Goal: Complete application form

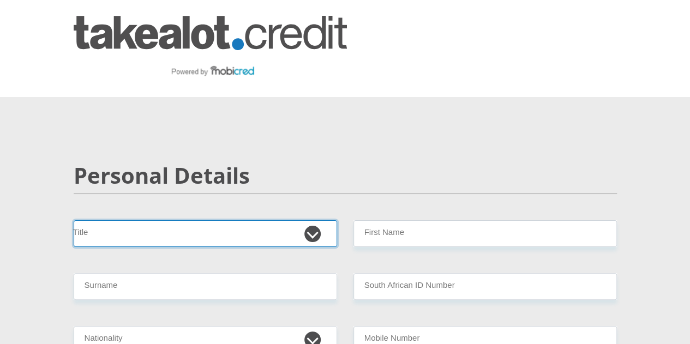
click at [142, 220] on select "Mr Ms Mrs Dr [PERSON_NAME]" at bounding box center [205, 233] width 263 height 27
select select "Mr"
click at [74, 220] on select "Mr Ms Mrs Dr [PERSON_NAME]" at bounding box center [205, 233] width 263 height 27
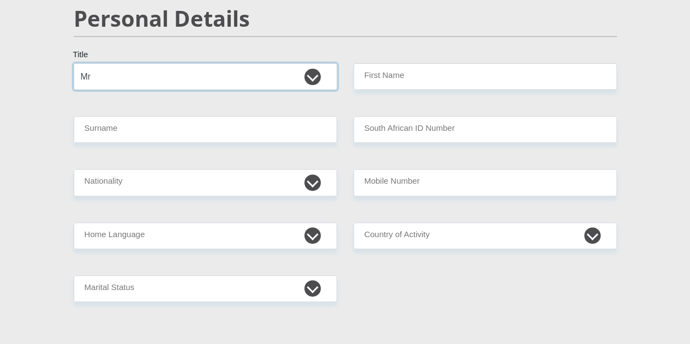
scroll to position [159, 0]
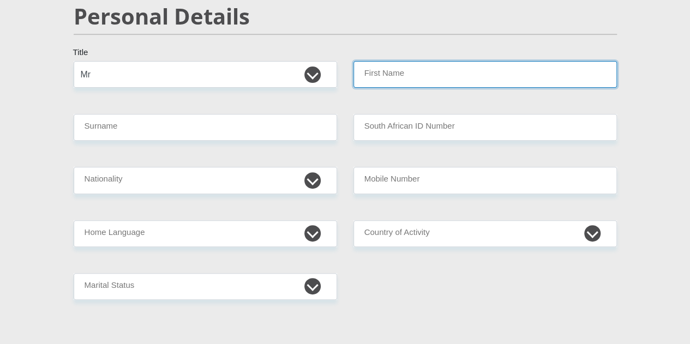
click at [376, 61] on input "First Name" at bounding box center [484, 74] width 263 height 27
type input "Sakhile"
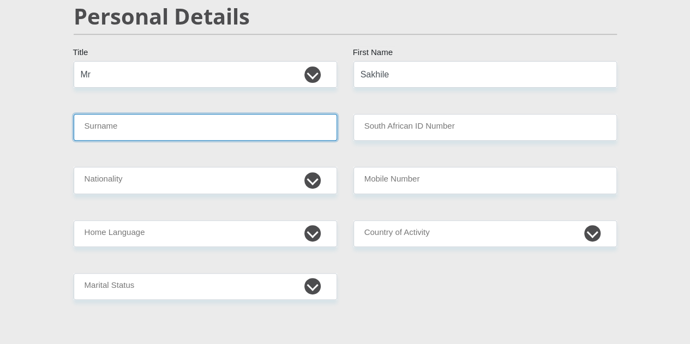
type input "Simelane"
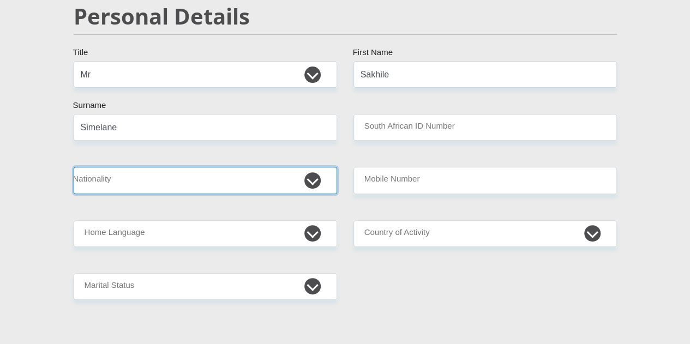
select select "ZAF"
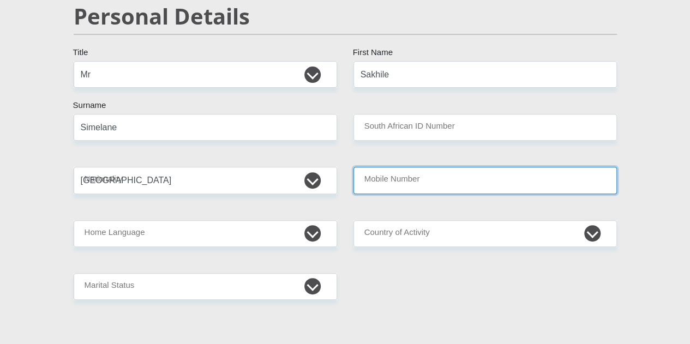
type input "0664982226"
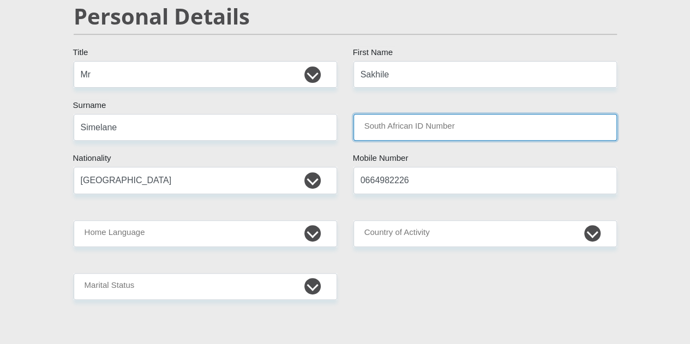
click at [406, 114] on input "South African ID Number" at bounding box center [484, 127] width 263 height 27
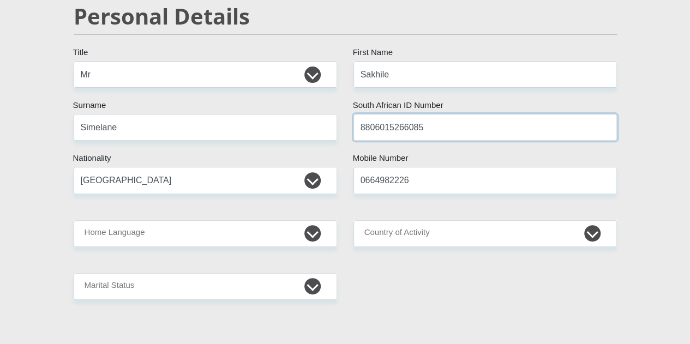
type input "8806015266085"
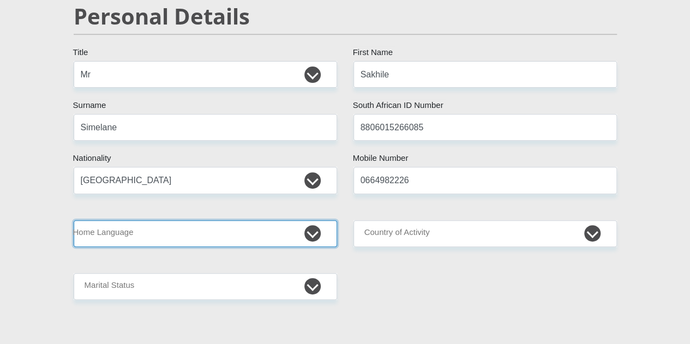
click at [258, 220] on select "Afrikaans English Sepedi South Ndebele Southern Sotho Swati Tsonga Tswana Venda…" at bounding box center [205, 233] width 263 height 27
select select "eng"
click at [74, 220] on select "Afrikaans English Sepedi South Ndebele Southern Sotho Swati Tsonga Tswana Venda…" at bounding box center [205, 233] width 263 height 27
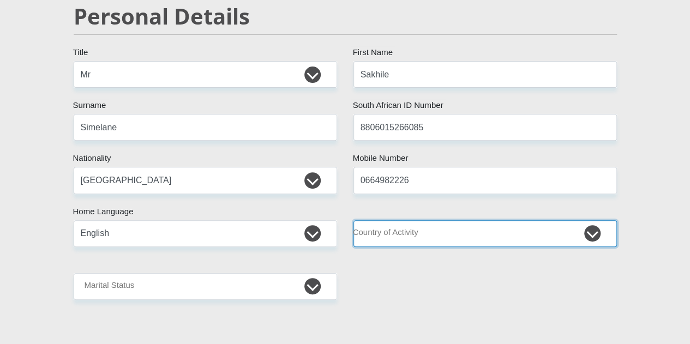
click at [498, 220] on select "[GEOGRAPHIC_DATA] [GEOGRAPHIC_DATA] [GEOGRAPHIC_DATA] [GEOGRAPHIC_DATA] [GEOGRA…" at bounding box center [484, 233] width 263 height 27
select select "ZAF"
click at [353, 220] on select "[GEOGRAPHIC_DATA] [GEOGRAPHIC_DATA] [GEOGRAPHIC_DATA] [GEOGRAPHIC_DATA] [GEOGRA…" at bounding box center [484, 233] width 263 height 27
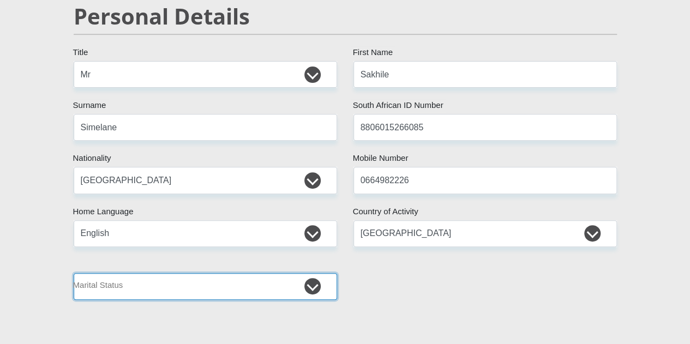
click at [312, 273] on select "Married ANC Single Divorced Widowed Married COP or Customary Law" at bounding box center [205, 286] width 263 height 27
select select "5"
click at [74, 273] on select "Married ANC Single Divorced Widowed Married COP or Customary Law" at bounding box center [205, 286] width 263 height 27
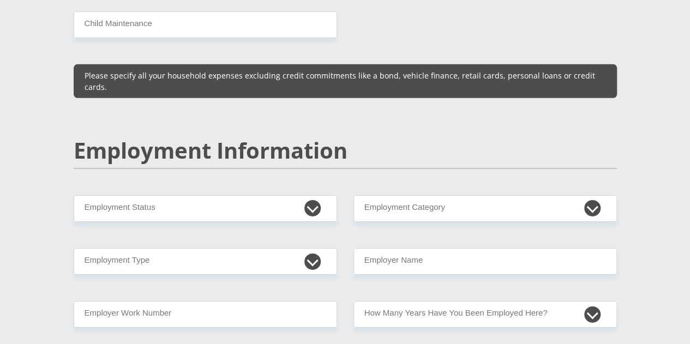
scroll to position [1646, 0]
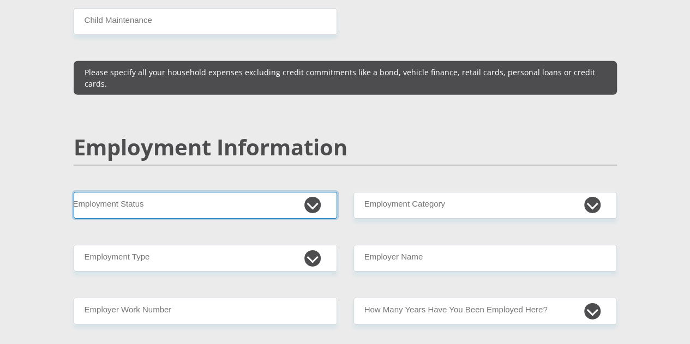
click at [315, 192] on select "Permanent/Full-time Part-time/Casual [DEMOGRAPHIC_DATA] Worker Self-Employed Ho…" at bounding box center [205, 205] width 263 height 27
select select "1"
click at [74, 192] on select "Permanent/Full-time Part-time/Casual [DEMOGRAPHIC_DATA] Worker Self-Employed Ho…" at bounding box center [205, 205] width 263 height 27
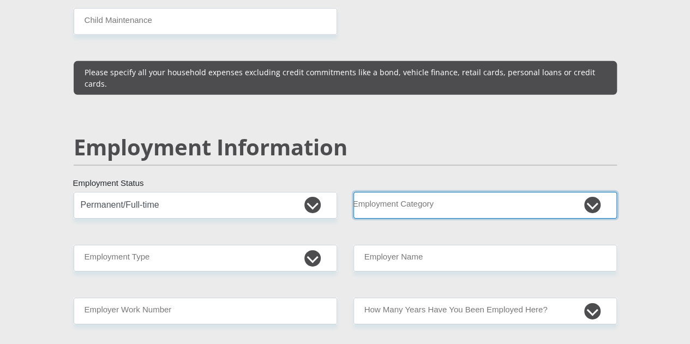
click at [414, 192] on select "AGRICULTURE ALCOHOL & TOBACCO CONSTRUCTION MATERIALS METALLURGY EQUIPMENT FOR R…" at bounding box center [484, 205] width 263 height 27
click at [353, 192] on select "AGRICULTURE ALCOHOL & TOBACCO CONSTRUCTION MATERIALS METALLURGY EQUIPMENT FOR R…" at bounding box center [484, 205] width 263 height 27
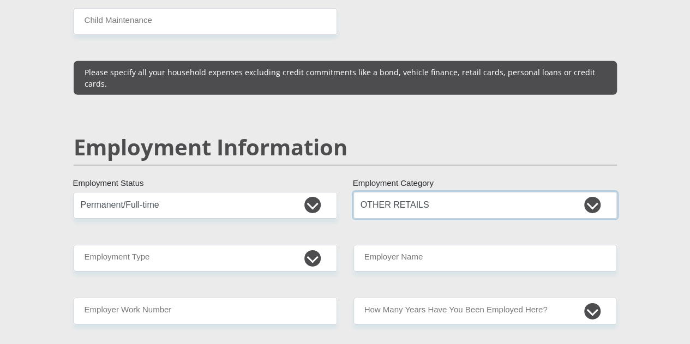
click at [523, 192] on select "AGRICULTURE ALCOHOL & TOBACCO CONSTRUCTION MATERIALS METALLURGY EQUIPMENT FOR R…" at bounding box center [484, 205] width 263 height 27
click at [353, 192] on select "AGRICULTURE ALCOHOL & TOBACCO CONSTRUCTION MATERIALS METALLURGY EQUIPMENT FOR R…" at bounding box center [484, 205] width 263 height 27
click at [530, 192] on select "AGRICULTURE ALCOHOL & TOBACCO CONSTRUCTION MATERIALS METALLURGY EQUIPMENT FOR R…" at bounding box center [484, 205] width 263 height 27
select select "53"
click at [353, 192] on select "AGRICULTURE ALCOHOL & TOBACCO CONSTRUCTION MATERIALS METALLURGY EQUIPMENT FOR R…" at bounding box center [484, 205] width 263 height 27
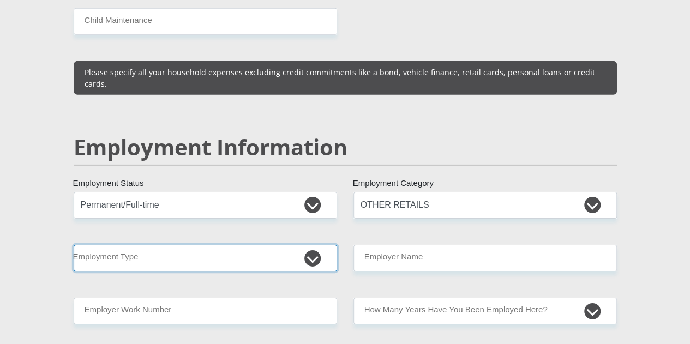
click at [318, 245] on select "College/Lecturer Craft Seller Creative Driver Executive Farmer Forces - Non Com…" at bounding box center [205, 258] width 263 height 27
select select "Manager"
click at [74, 245] on select "College/Lecturer Craft Seller Creative Driver Executive Farmer Forces - Non Com…" at bounding box center [205, 258] width 263 height 27
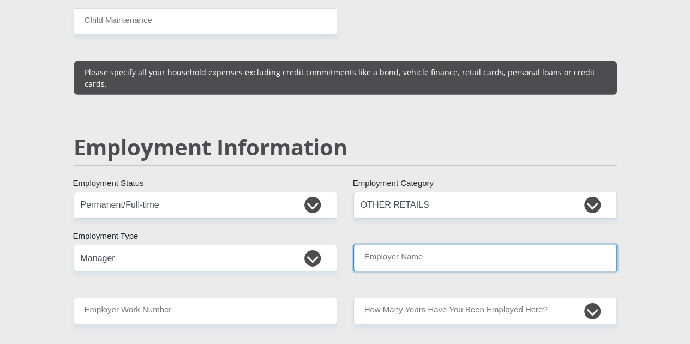
click at [419, 245] on input "Employer Name" at bounding box center [484, 258] width 263 height 27
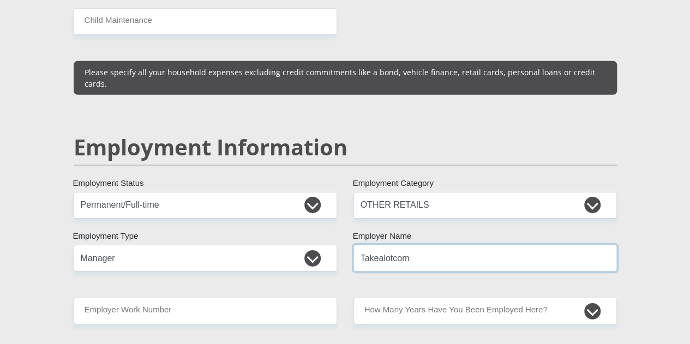
type input "Takealotcom"
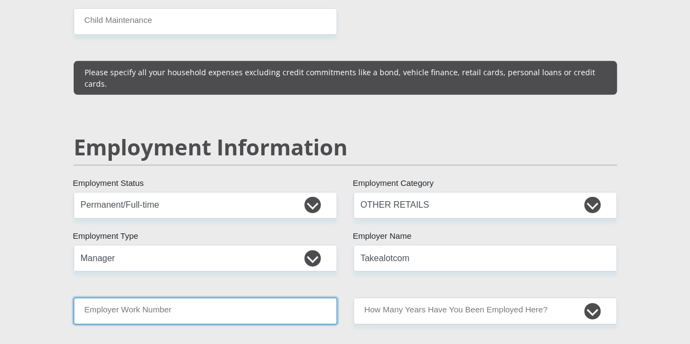
click at [251, 298] on input "Employer Work Number" at bounding box center [205, 311] width 263 height 27
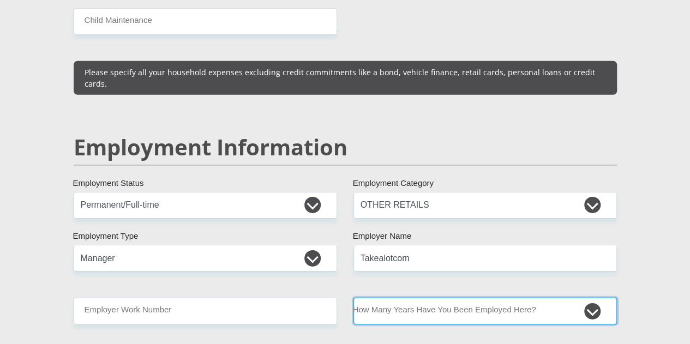
click at [421, 298] on select "less than 1 year 1-3 years 3-5 years 5+ years" at bounding box center [484, 311] width 263 height 27
click at [353, 298] on select "less than 1 year 1-3 years 3-5 years 5+ years" at bounding box center [484, 311] width 263 height 27
click at [584, 298] on select "less than 1 year 1-3 years 3-5 years 5+ years" at bounding box center [484, 311] width 263 height 27
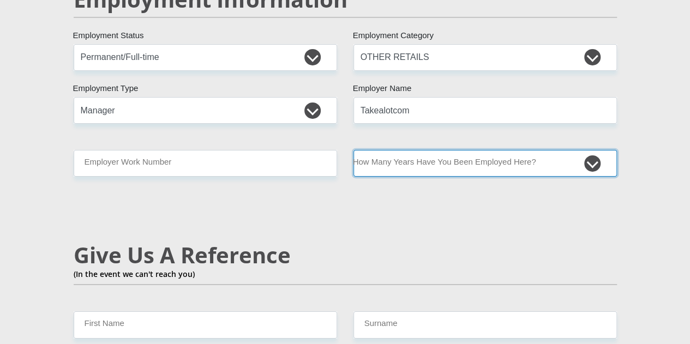
scroll to position [1797, 0]
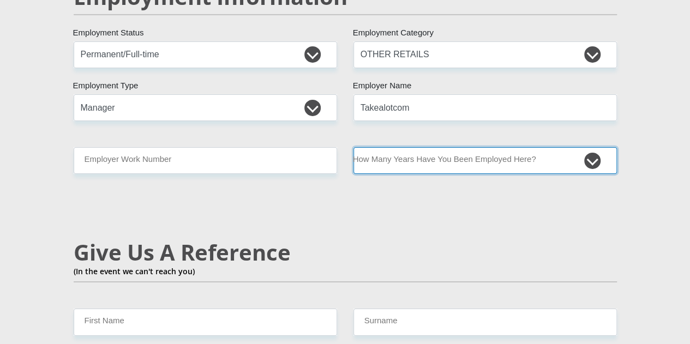
click at [465, 147] on select "less than 1 year 1-3 years 3-5 years 5+ years" at bounding box center [484, 160] width 263 height 27
select select "60"
click at [353, 147] on select "less than 1 year 1-3 years 3-5 years 5+ years" at bounding box center [484, 160] width 263 height 27
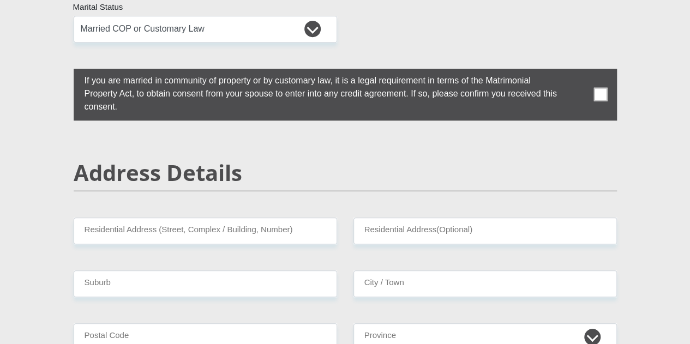
scroll to position [419, 0]
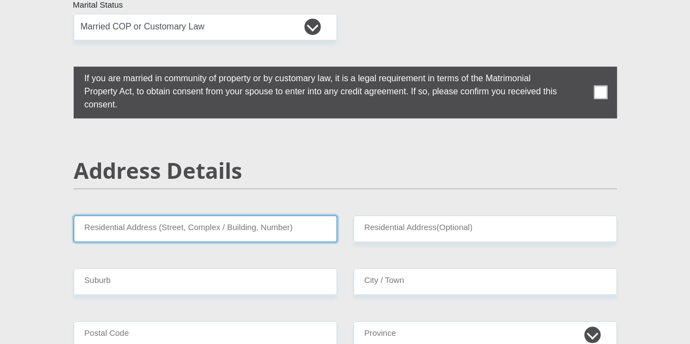
click at [178, 215] on input "Residential Address (Street, Complex / Building, Number)" at bounding box center [205, 228] width 263 height 27
type input "Belvedere Mews"
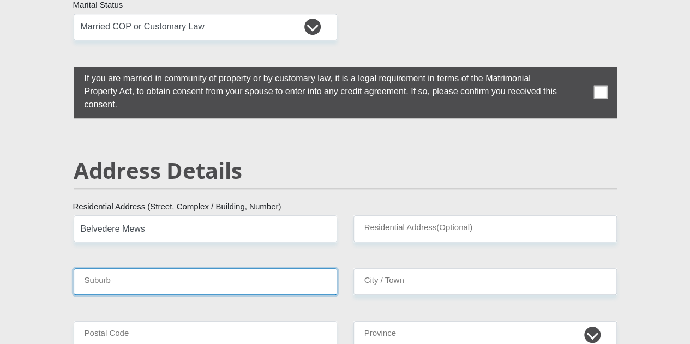
type input "Parklands [GEOGRAPHIC_DATA]"
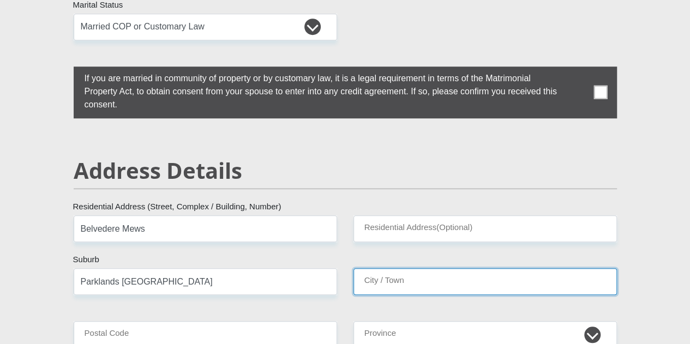
type input "Parklands [GEOGRAPHIC_DATA]"
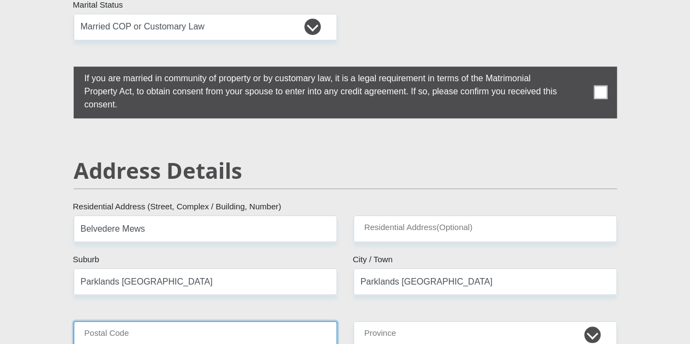
type input "7441"
click at [117, 215] on input "Belvedere Mews" at bounding box center [205, 228] width 263 height 27
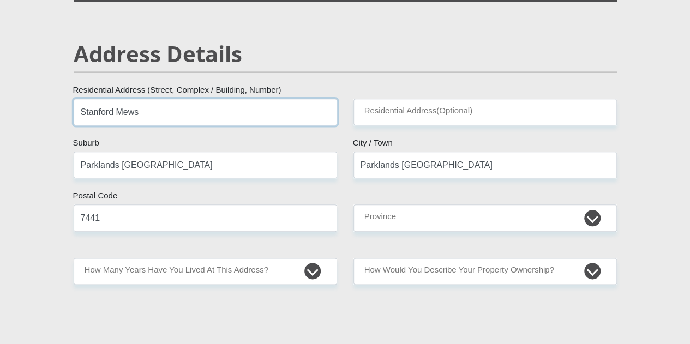
scroll to position [542, 0]
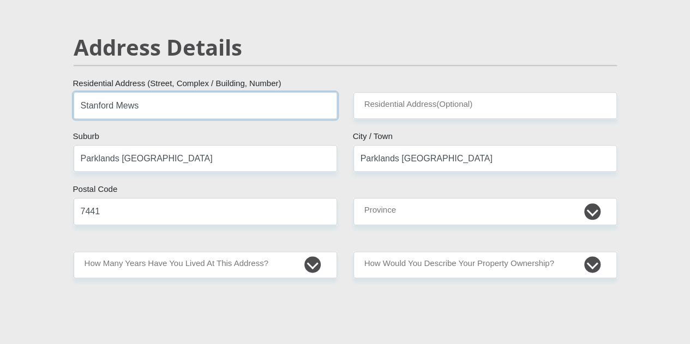
type input "Stanford Mews"
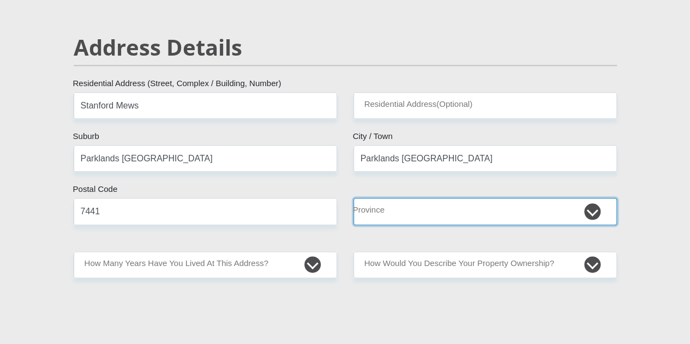
click at [467, 198] on select "Eastern Cape Free State [GEOGRAPHIC_DATA] [GEOGRAPHIC_DATA][DATE] [GEOGRAPHIC_D…" at bounding box center [484, 211] width 263 height 27
select select "Western Cape"
click at [353, 198] on select "Eastern Cape Free State [GEOGRAPHIC_DATA] [GEOGRAPHIC_DATA][DATE] [GEOGRAPHIC_D…" at bounding box center [484, 211] width 263 height 27
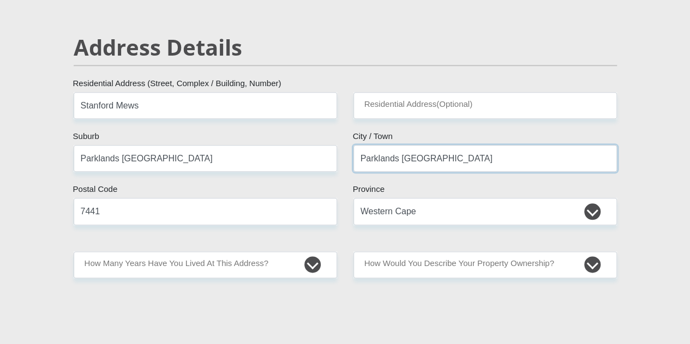
click at [398, 145] on input "Parklands [GEOGRAPHIC_DATA]" at bounding box center [484, 158] width 263 height 27
type input "[GEOGRAPHIC_DATA]"
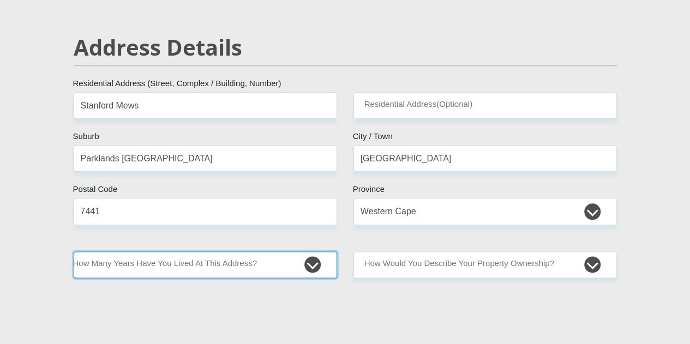
click at [307, 251] on select "less than 1 year 1-3 years 3-5 years 5+ years" at bounding box center [205, 264] width 263 height 27
select select "5"
click at [74, 251] on select "less than 1 year 1-3 years 3-5 years 5+ years" at bounding box center [205, 264] width 263 height 27
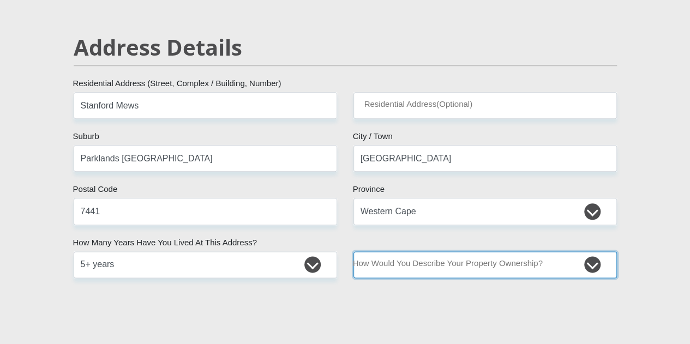
click at [385, 251] on select "Owned Rented Family Owned Company Dwelling" at bounding box center [484, 264] width 263 height 27
select select "Rented"
click at [353, 251] on select "Owned Rented Family Owned Company Dwelling" at bounding box center [484, 264] width 263 height 27
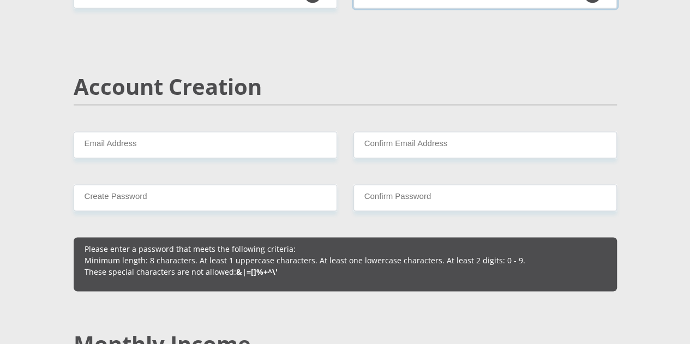
scroll to position [817, 0]
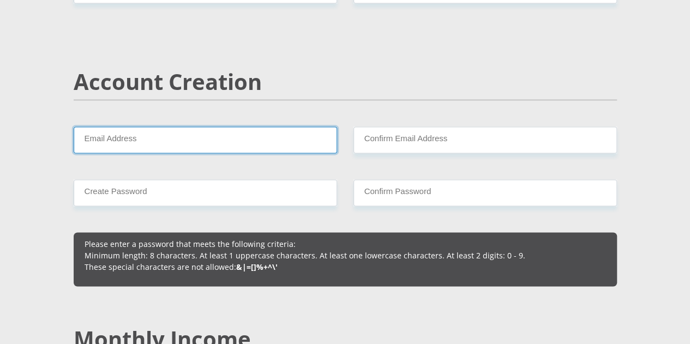
click at [280, 126] on input "Email Address" at bounding box center [205, 139] width 263 height 27
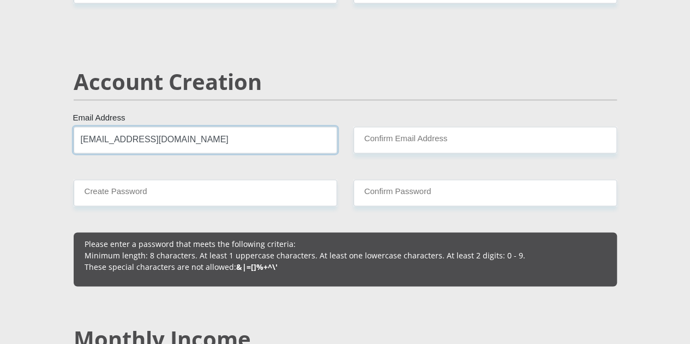
type input "[EMAIL_ADDRESS][DOMAIN_NAME]"
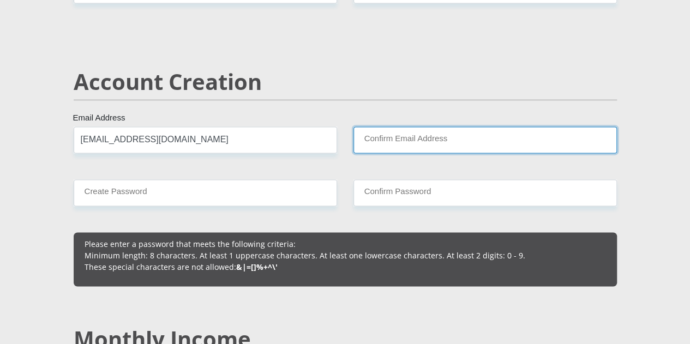
click at [407, 126] on input "Confirm Email Address" at bounding box center [484, 139] width 263 height 27
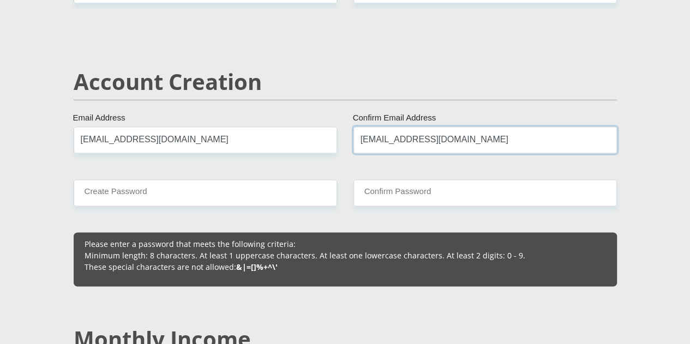
type input "[EMAIL_ADDRESS][DOMAIN_NAME]"
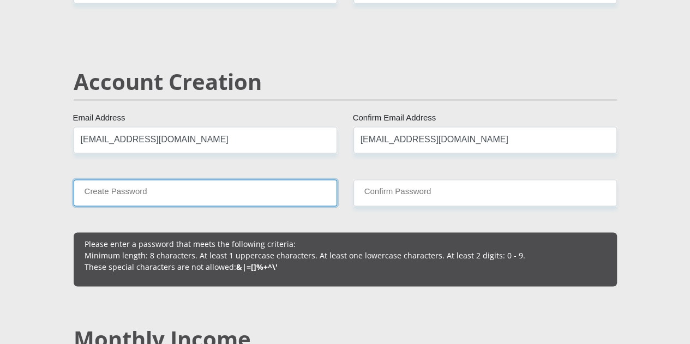
click at [208, 179] on input "Create Password" at bounding box center [205, 192] width 263 height 27
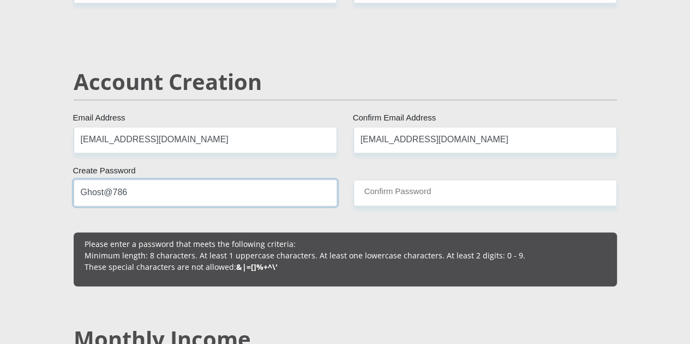
type input "Ghost@786"
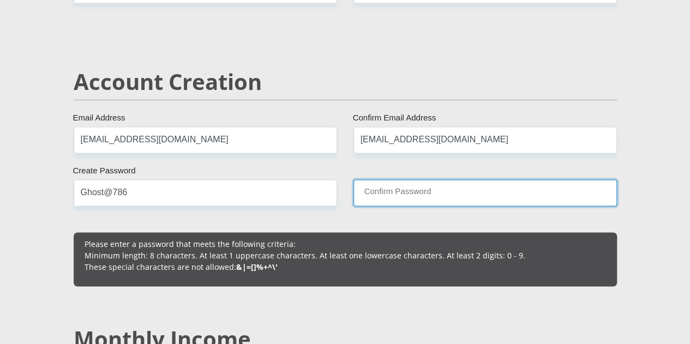
click at [405, 179] on input "Confirm Password" at bounding box center [484, 192] width 263 height 27
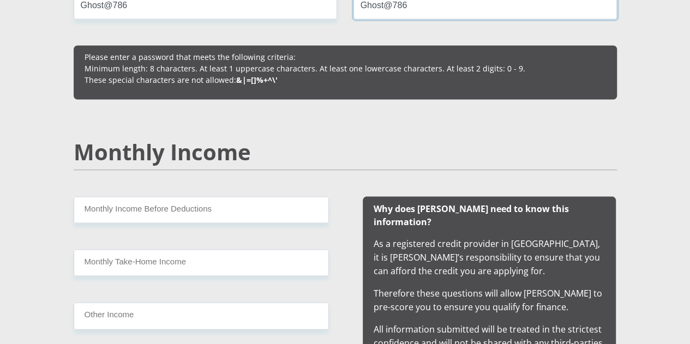
scroll to position [1005, 0]
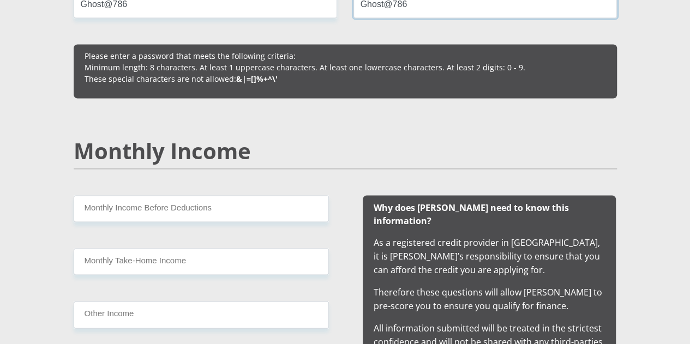
type input "Ghost@786"
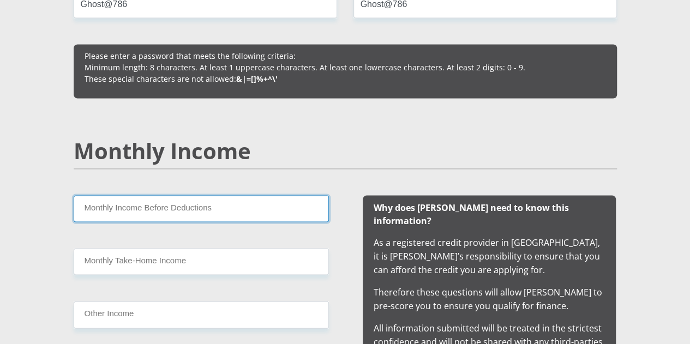
click at [179, 195] on input "Monthly Income Before Deductions" at bounding box center [201, 208] width 255 height 27
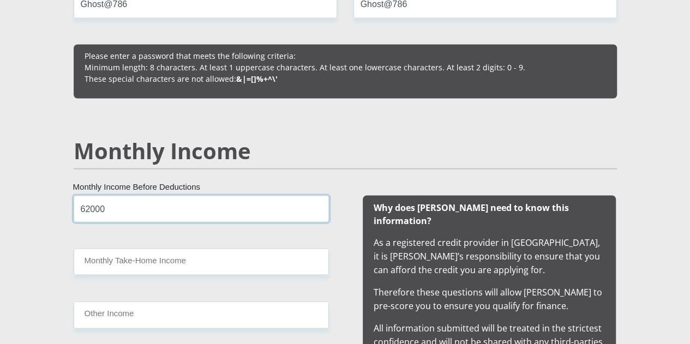
type input "62000"
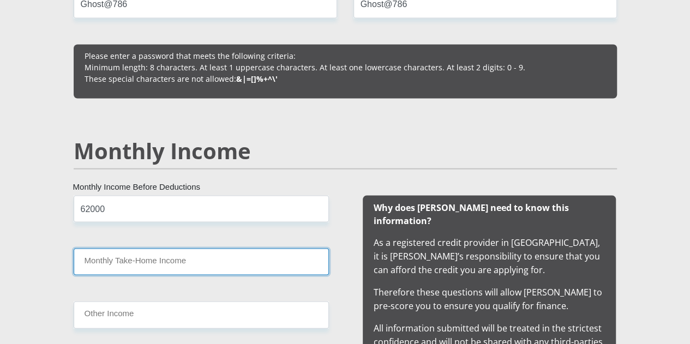
click at [144, 248] on input "Monthly Take-Home Income" at bounding box center [201, 261] width 255 height 27
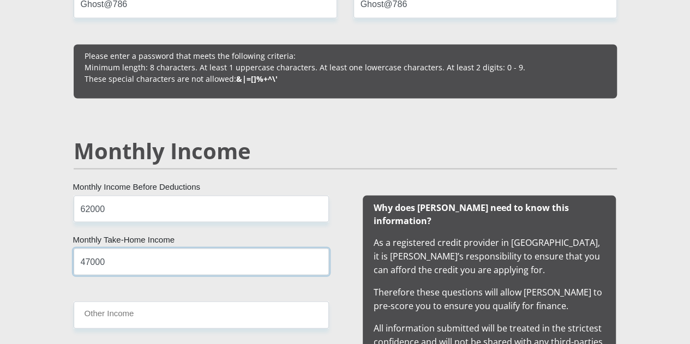
type input "47000"
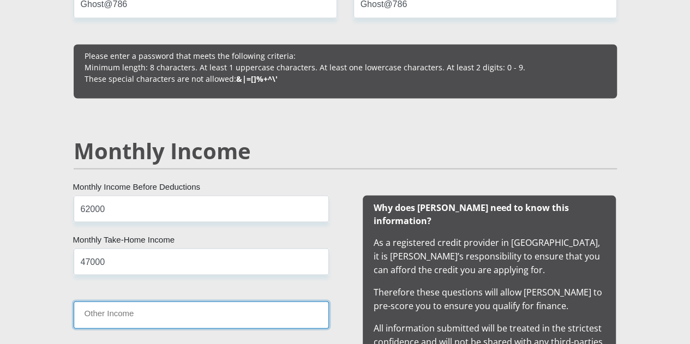
click at [131, 301] on input "Other Income" at bounding box center [201, 314] width 255 height 27
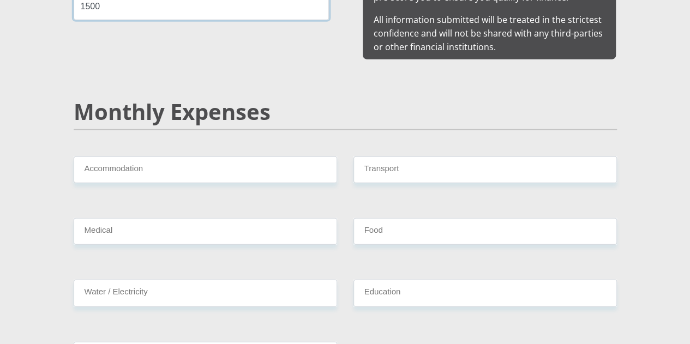
scroll to position [1313, 0]
type input "1500"
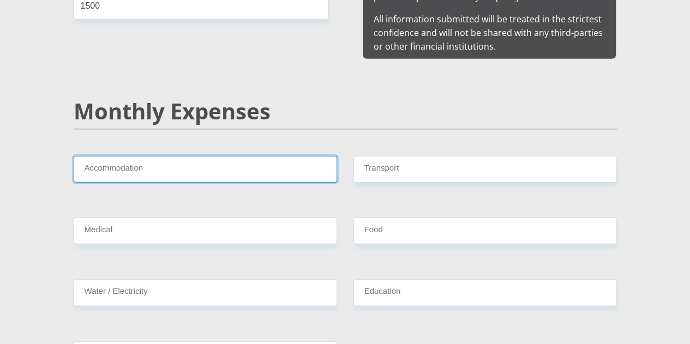
click at [141, 156] on input "Accommodation" at bounding box center [205, 169] width 263 height 27
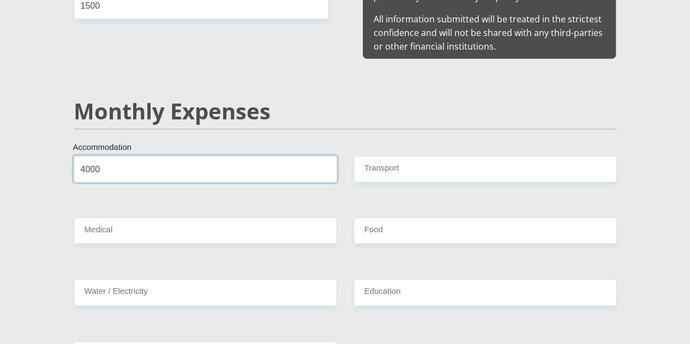
type input "4000"
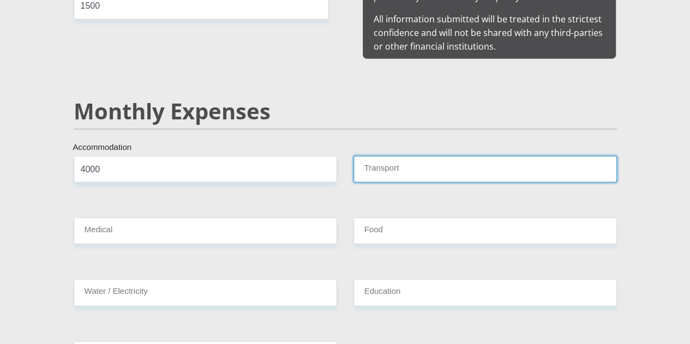
click at [394, 156] on input "Transport" at bounding box center [484, 169] width 263 height 27
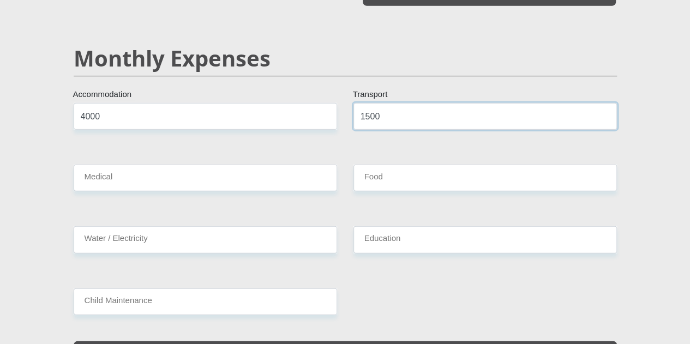
scroll to position [1367, 0]
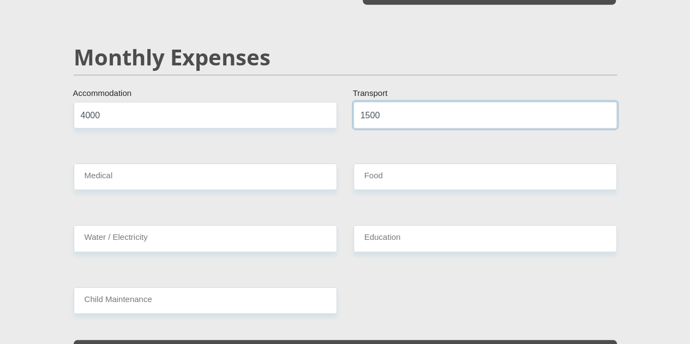
type input "1500"
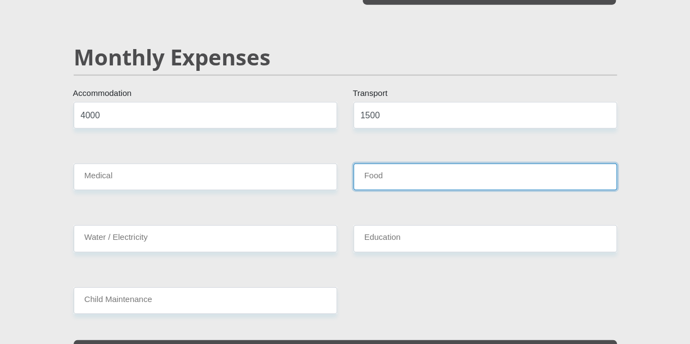
click at [396, 164] on input "Food" at bounding box center [484, 177] width 263 height 27
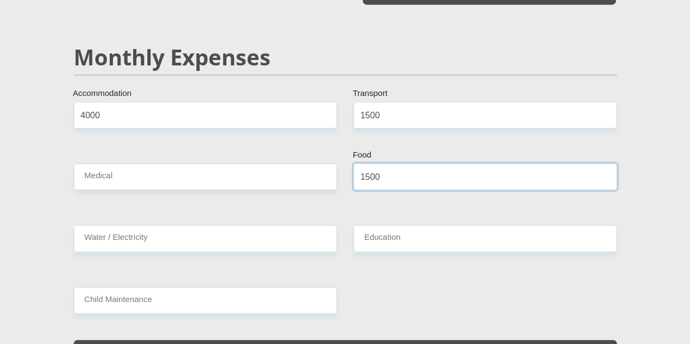
type input "1500"
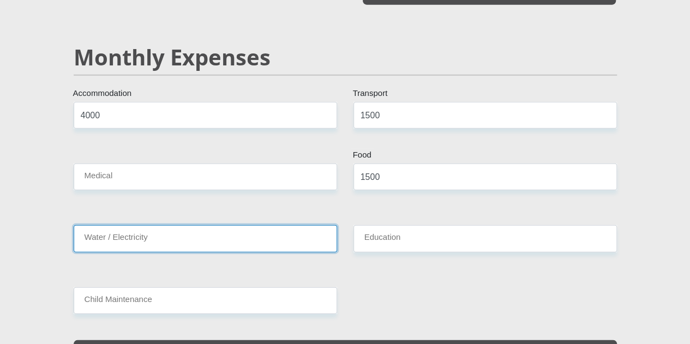
click at [196, 225] on input "Water / Electricity" at bounding box center [205, 238] width 263 height 27
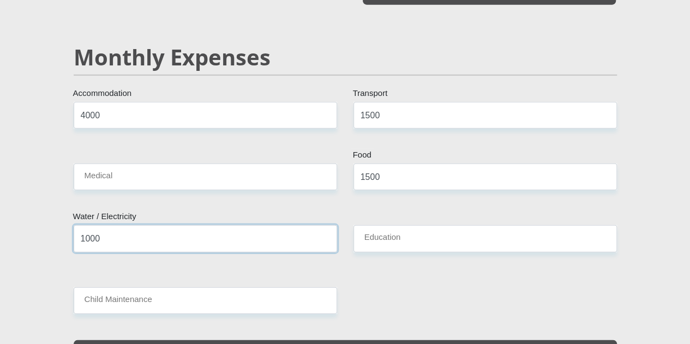
type input "1000"
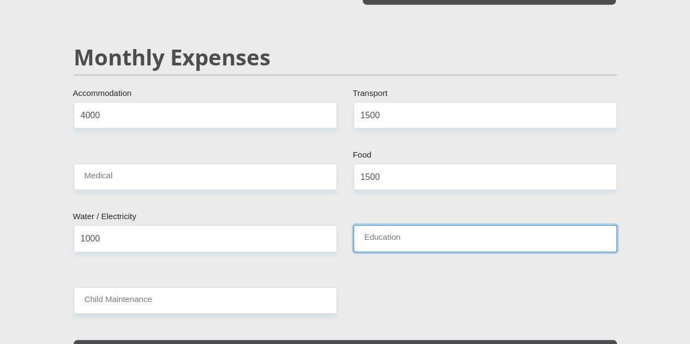
click at [389, 225] on input "Education" at bounding box center [484, 238] width 263 height 27
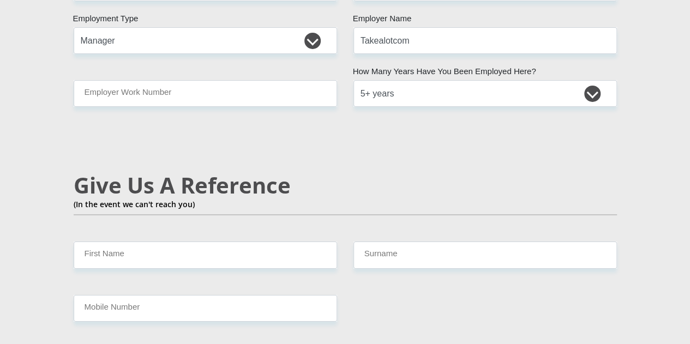
scroll to position [1867, 0]
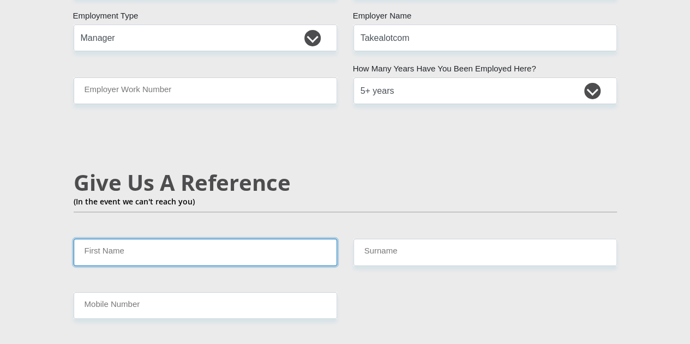
click at [148, 239] on input "First Name" at bounding box center [205, 252] width 263 height 27
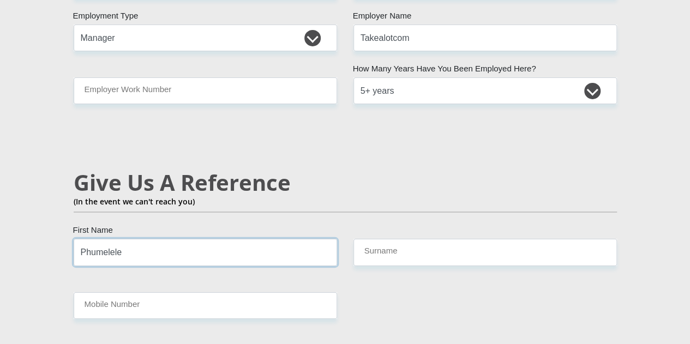
type input "Phumelele"
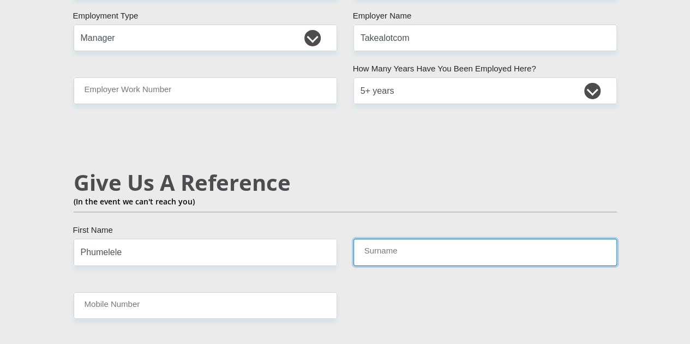
click at [394, 239] on input "Surname" at bounding box center [484, 252] width 263 height 27
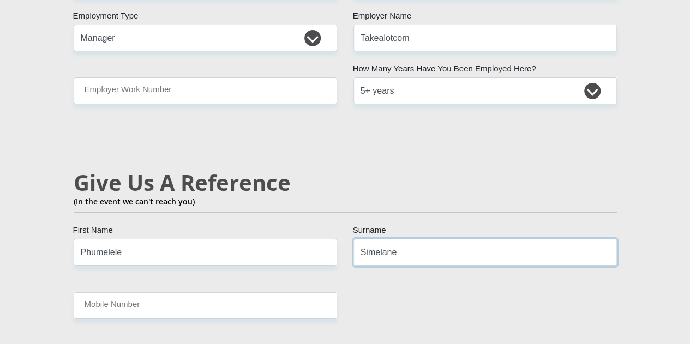
type input "Simelane"
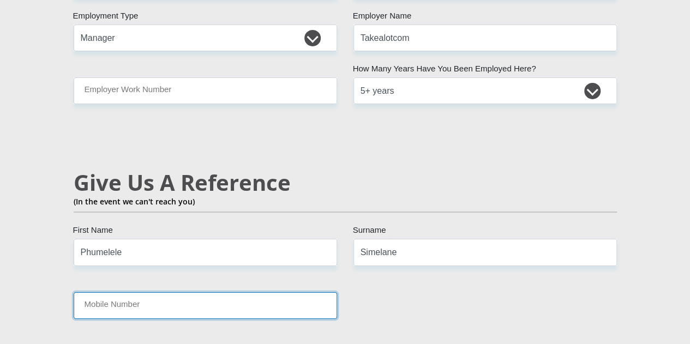
click at [255, 292] on input "Mobile Number" at bounding box center [205, 305] width 263 height 27
paste input "[PHONE_NUMBER]"
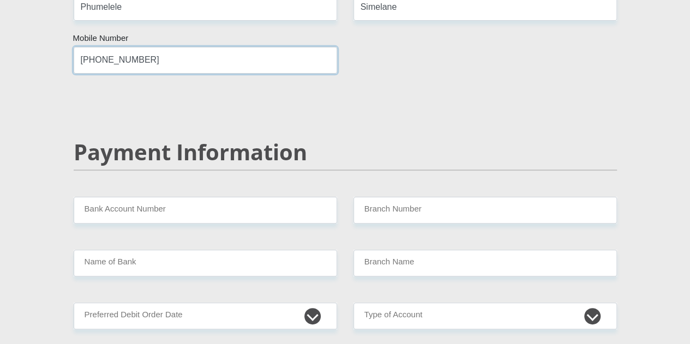
scroll to position [2116, 0]
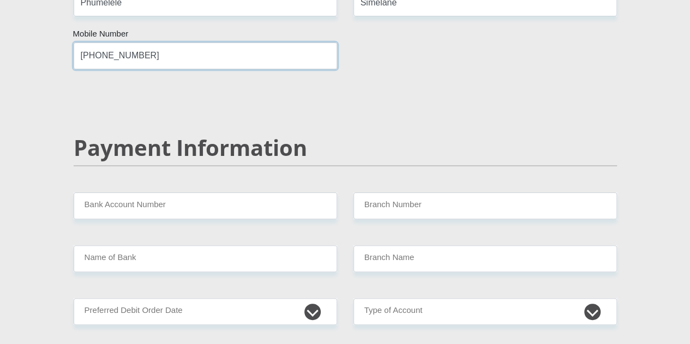
type input "[PHONE_NUMBER]"
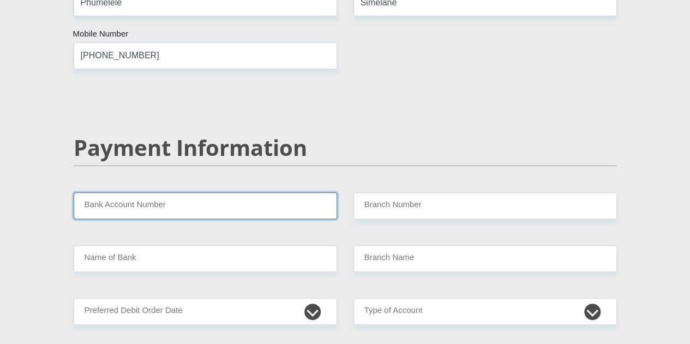
click at [160, 192] on input "Bank Account Number" at bounding box center [205, 205] width 263 height 27
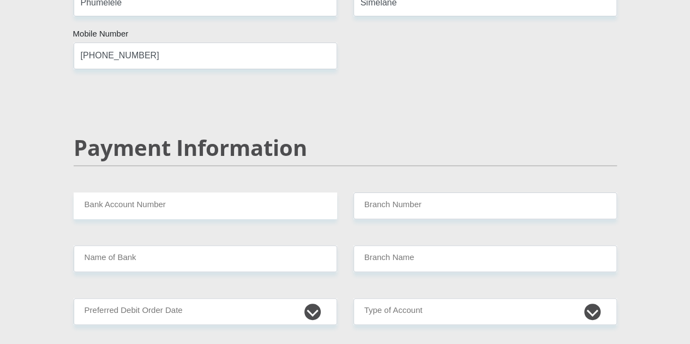
click at [118, 192] on input "Bank Account Number" at bounding box center [205, 205] width 263 height 27
type input "9345042423"
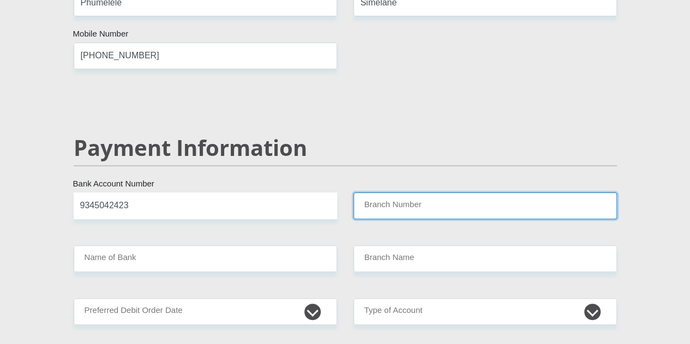
click at [382, 192] on input "Branch Number" at bounding box center [484, 205] width 263 height 27
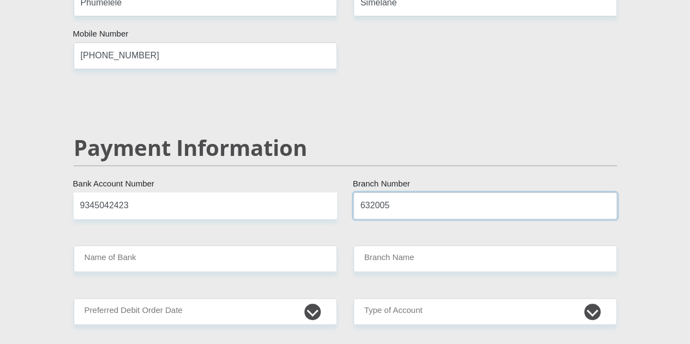
type input "632005"
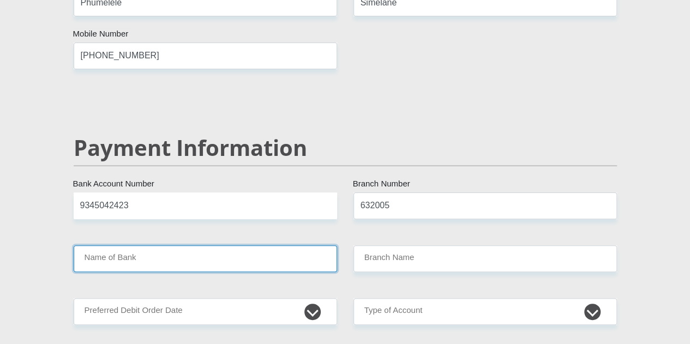
click at [147, 245] on input "Name of Bank" at bounding box center [205, 258] width 263 height 27
type input "ABSA BANK"
type input "ABSA ELECTRONIC SETTLEMENT CNT"
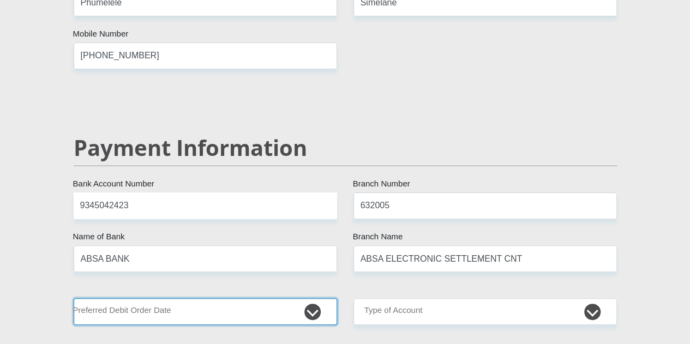
click at [191, 298] on select "1st 2nd 3rd 4th 5th 7th 18th 19th 20th 21st 22nd 23rd 24th 25th 26th 27th 28th …" at bounding box center [205, 311] width 263 height 27
select select "25"
click at [74, 298] on select "1st 2nd 3rd 4th 5th 7th 18th 19th 20th 21st 22nd 23rd 24th 25th 26th 27th 28th …" at bounding box center [205, 311] width 263 height 27
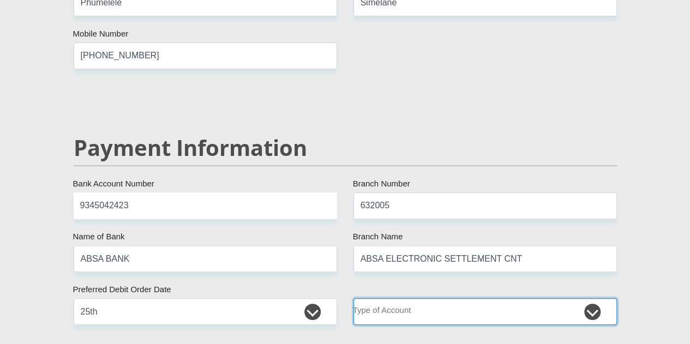
click at [409, 298] on select "Cheque Savings" at bounding box center [484, 311] width 263 height 27
select select "CUR"
click at [353, 298] on select "Cheque Savings" at bounding box center [484, 311] width 263 height 27
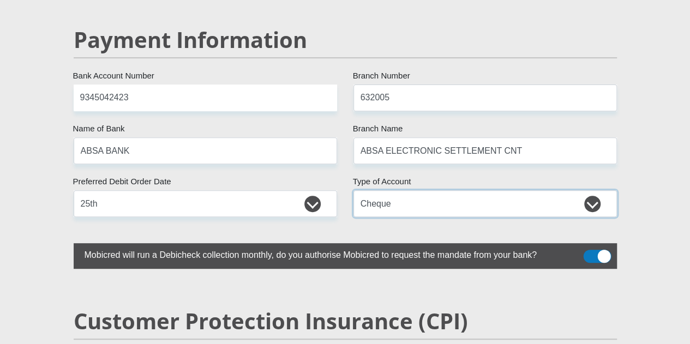
scroll to position [2228, 0]
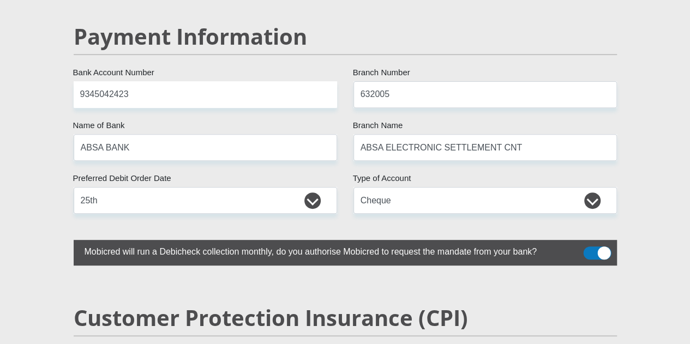
click at [594, 246] on span at bounding box center [597, 252] width 28 height 13
click at [589, 249] on input "checkbox" at bounding box center [589, 249] width 0 height 0
click at [594, 246] on span at bounding box center [597, 252] width 28 height 13
click at [589, 249] on input "checkbox" at bounding box center [589, 249] width 0 height 0
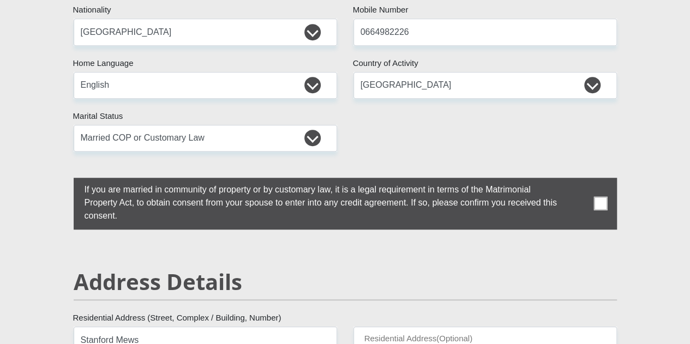
scroll to position [303, 0]
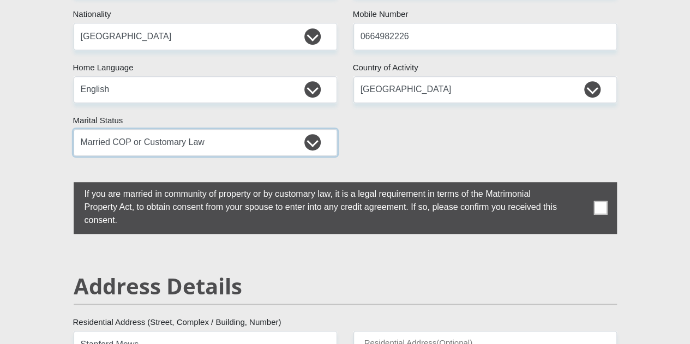
click at [319, 129] on select "Married ANC Single Divorced Widowed Married COP or Customary Law" at bounding box center [205, 142] width 263 height 27
select select "2"
click at [74, 129] on select "Married ANC Single Divorced Widowed Married COP or Customary Law" at bounding box center [205, 142] width 263 height 27
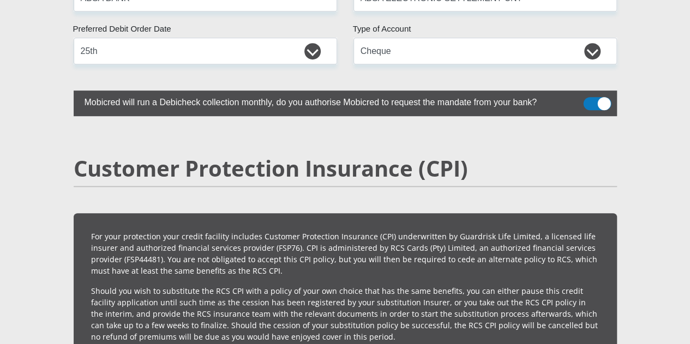
scroll to position [2492, 0]
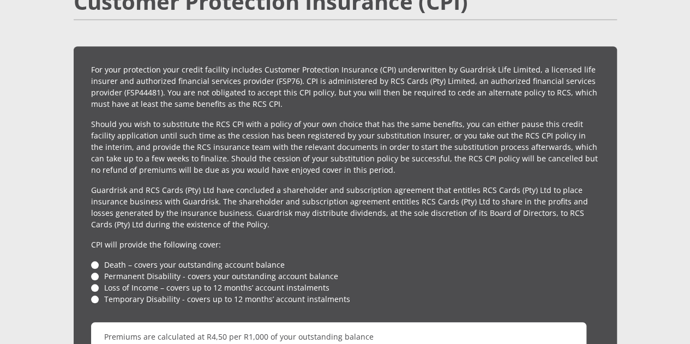
click at [92, 259] on li "Death – covers your outstanding account balance" at bounding box center [345, 264] width 508 height 11
click at [93, 259] on li "Death – covers your outstanding account balance" at bounding box center [345, 264] width 508 height 11
click at [98, 259] on li "Death – covers your outstanding account balance" at bounding box center [345, 264] width 508 height 11
click at [97, 259] on li "Death – covers your outstanding account balance" at bounding box center [345, 264] width 508 height 11
click at [96, 259] on li "Death – covers your outstanding account balance" at bounding box center [345, 264] width 508 height 11
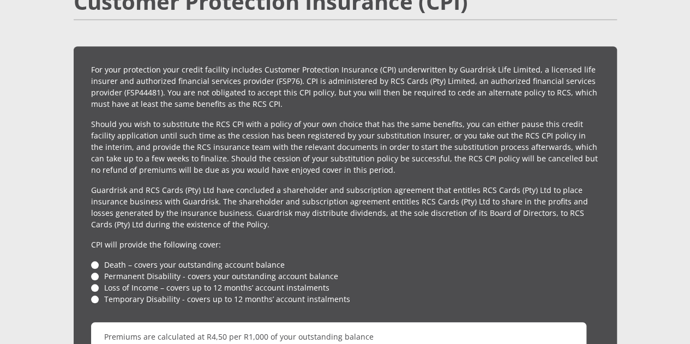
click at [94, 270] on li "Permanent Disability - covers your outstanding account balance" at bounding box center [345, 275] width 508 height 11
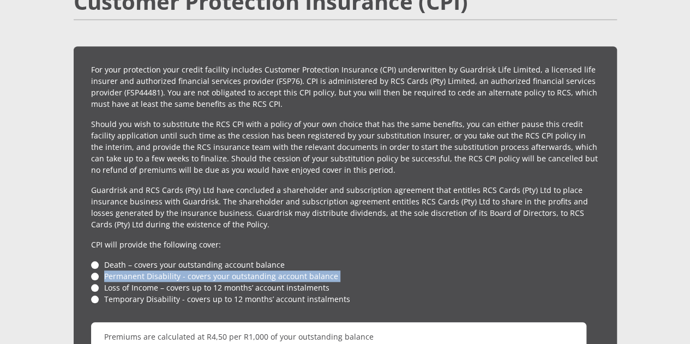
click at [94, 270] on li "Permanent Disability - covers your outstanding account balance" at bounding box center [345, 275] width 508 height 11
click at [194, 270] on li "Permanent Disability - covers your outstanding account balance" at bounding box center [345, 275] width 508 height 11
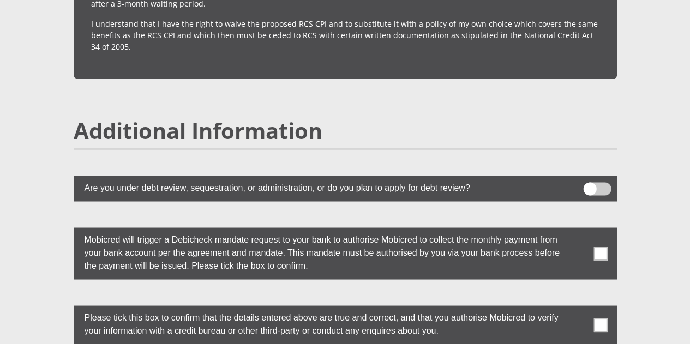
scroll to position [2929, 0]
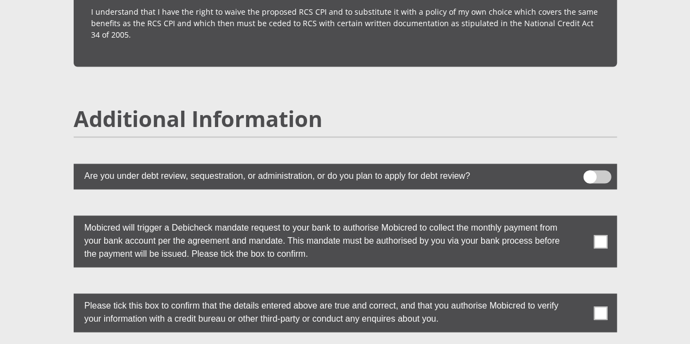
click at [603, 234] on span at bounding box center [600, 241] width 14 height 14
click at [578, 218] on input "checkbox" at bounding box center [578, 218] width 0 height 0
click at [601, 306] on span at bounding box center [600, 313] width 14 height 14
click at [578, 296] on input "checkbox" at bounding box center [578, 296] width 0 height 0
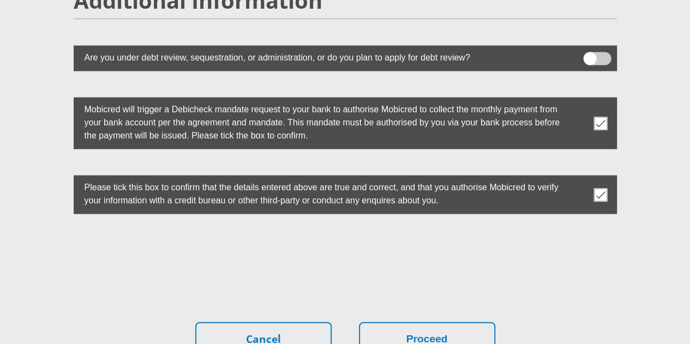
scroll to position [3055, 0]
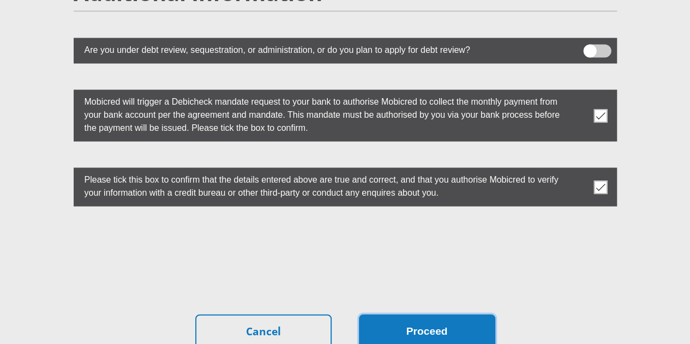
click at [453, 314] on button "Proceed" at bounding box center [427, 331] width 136 height 34
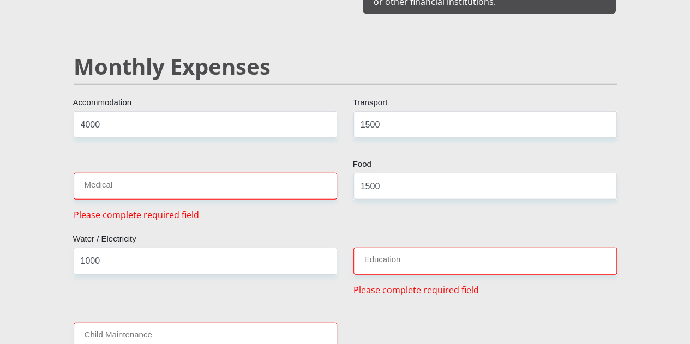
scroll to position [1300, 0]
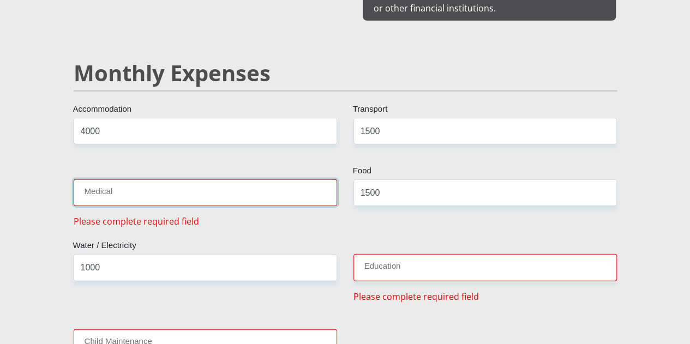
click at [218, 179] on input "Medical" at bounding box center [205, 192] width 263 height 27
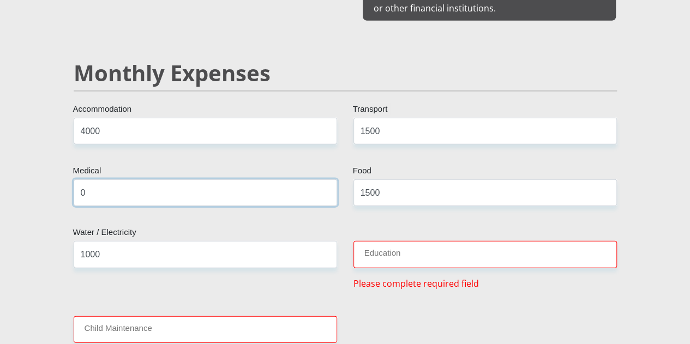
type input "0"
click at [423, 241] on input "Education" at bounding box center [484, 254] width 263 height 27
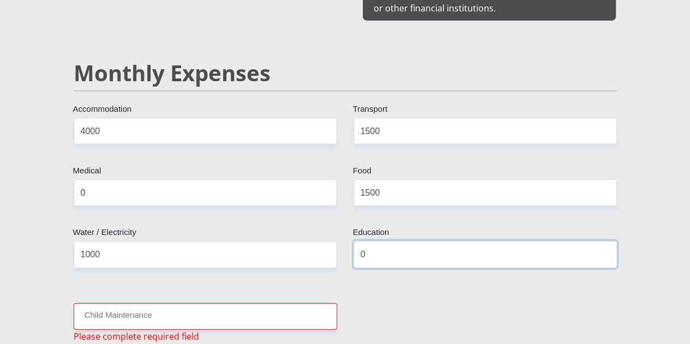
type input "0"
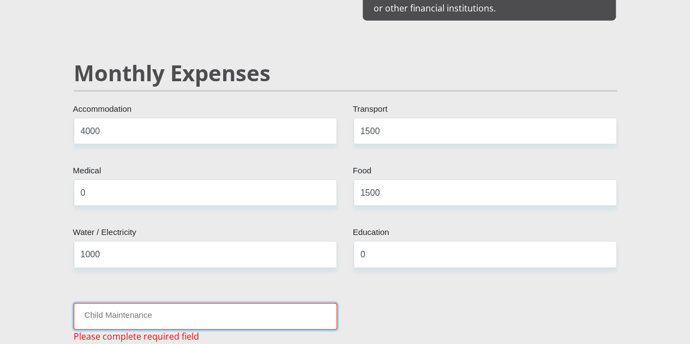
click at [269, 303] on input "Child Maintenance" at bounding box center [205, 316] width 263 height 27
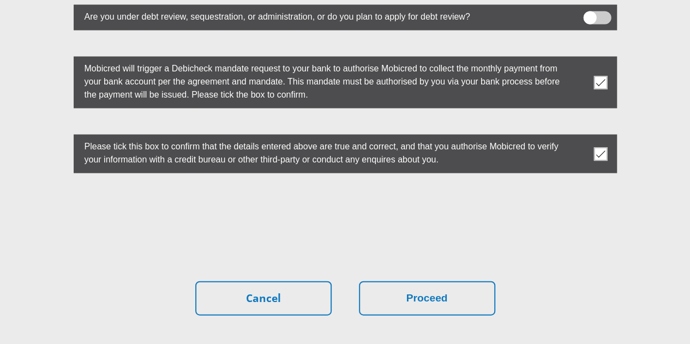
scroll to position [3109, 0]
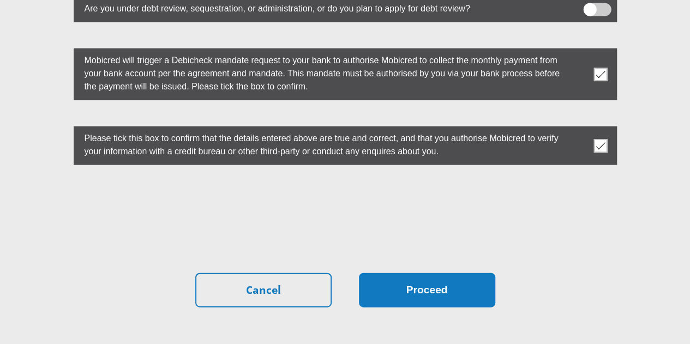
type input "0"
click at [410, 273] on button "Proceed" at bounding box center [427, 290] width 136 height 34
click at [420, 273] on button "Proceed" at bounding box center [427, 290] width 136 height 34
click at [403, 273] on button "Proceed" at bounding box center [427, 290] width 136 height 34
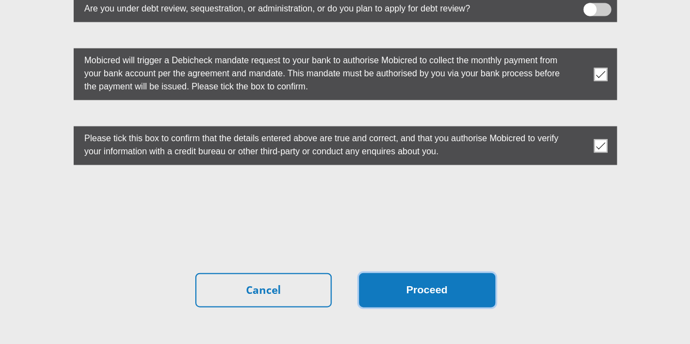
click at [403, 273] on button "Proceed" at bounding box center [427, 290] width 136 height 34
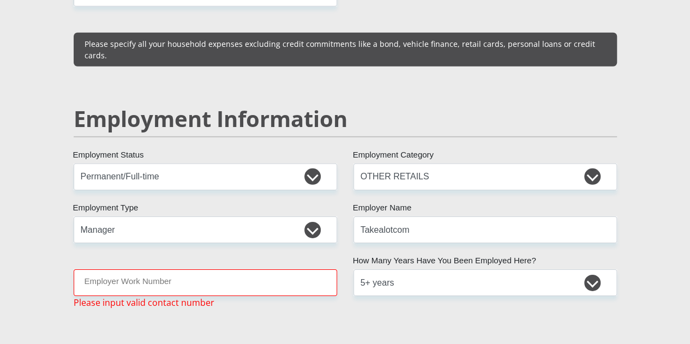
scroll to position [1670, 0]
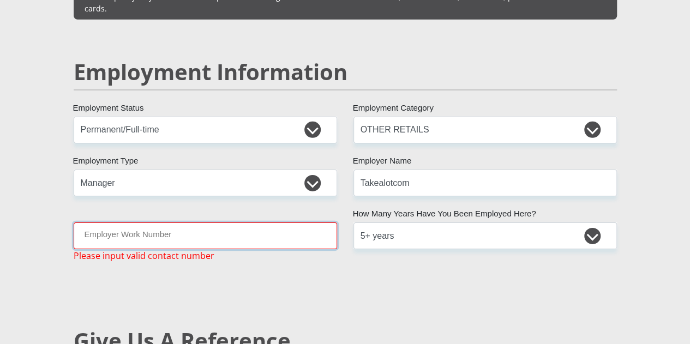
click at [277, 222] on input "Employer Work Number" at bounding box center [205, 235] width 263 height 27
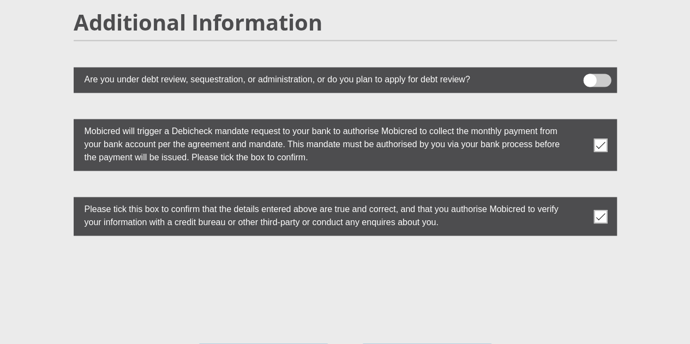
scroll to position [3059, 0]
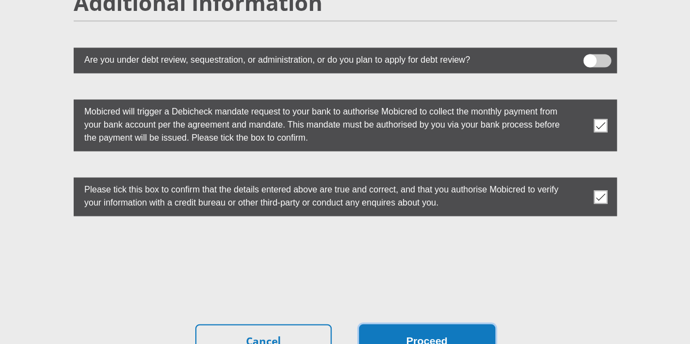
click at [412, 324] on button "Proceed" at bounding box center [427, 341] width 136 height 34
click at [407, 324] on button "Proceed" at bounding box center [427, 341] width 136 height 34
click at [417, 324] on button "Proceed" at bounding box center [427, 341] width 136 height 34
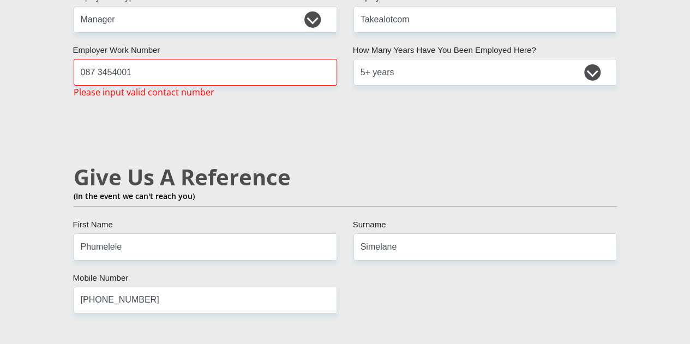
scroll to position [1733, 0]
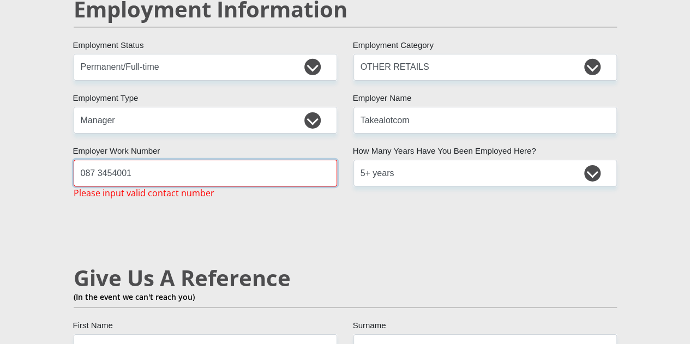
click at [240, 160] on input "087 3454001" at bounding box center [205, 173] width 263 height 27
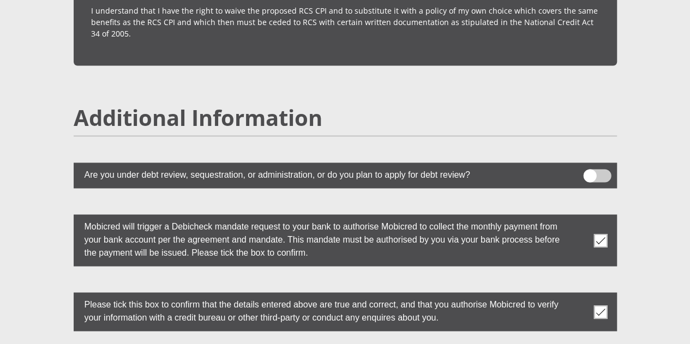
scroll to position [3123, 0]
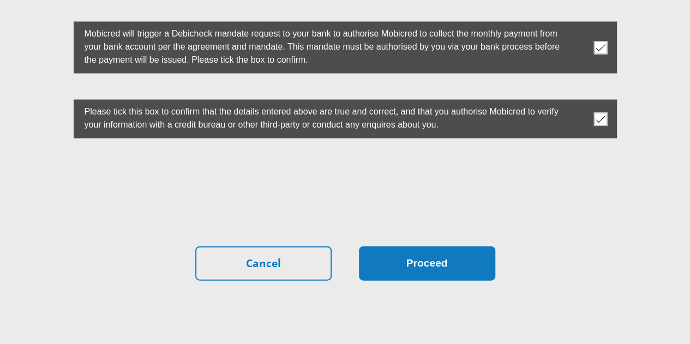
type input "0873454001"
click at [378, 246] on button "Proceed" at bounding box center [427, 263] width 136 height 34
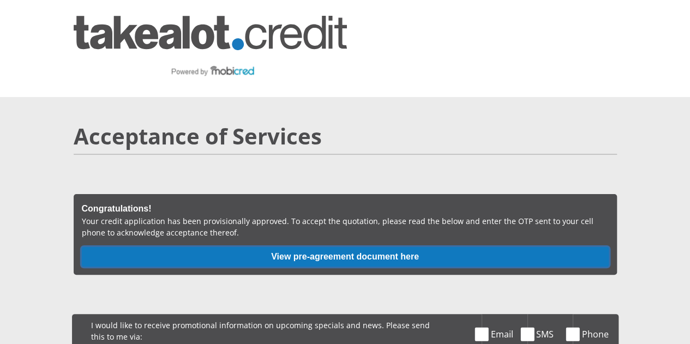
click at [314, 247] on button "View pre-agreement document here" at bounding box center [345, 257] width 527 height 20
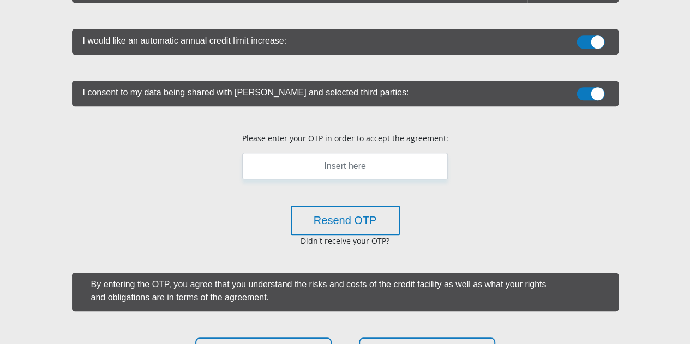
scroll to position [361, 0]
